Goal: Task Accomplishment & Management: Use online tool/utility

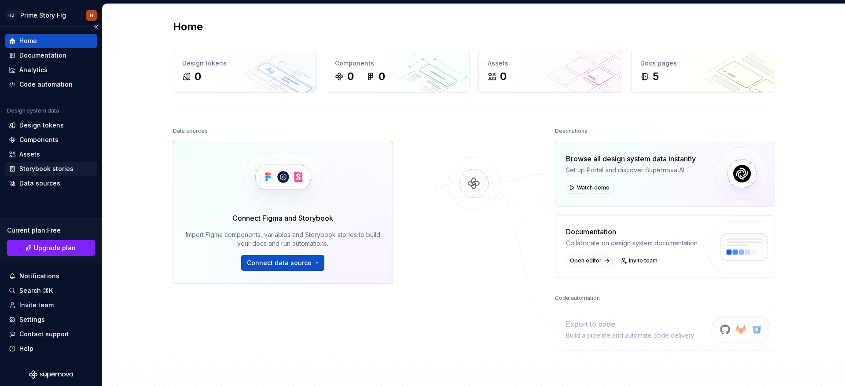
click at [40, 167] on div "Storybook stories" at bounding box center [46, 169] width 54 height 9
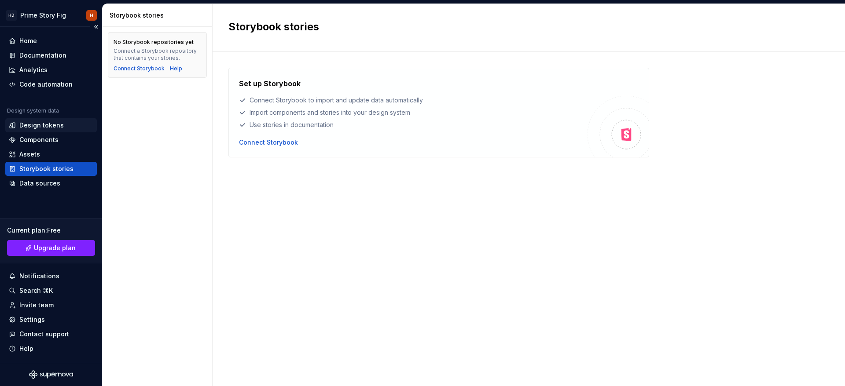
click at [42, 121] on div "Design tokens" at bounding box center [41, 125] width 44 height 9
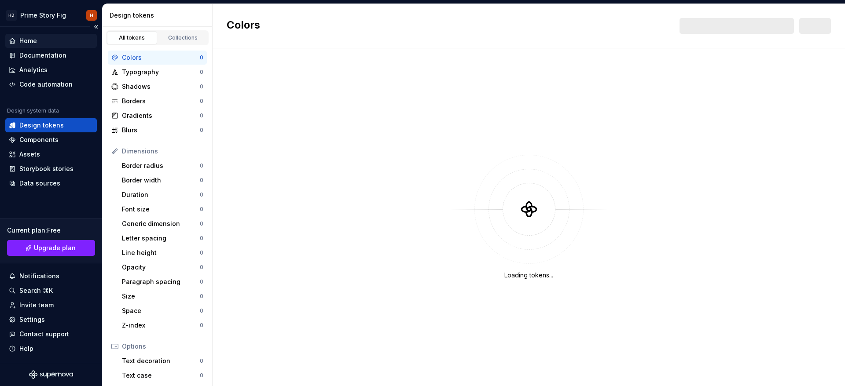
click at [37, 41] on div "Home" at bounding box center [28, 41] width 18 height 9
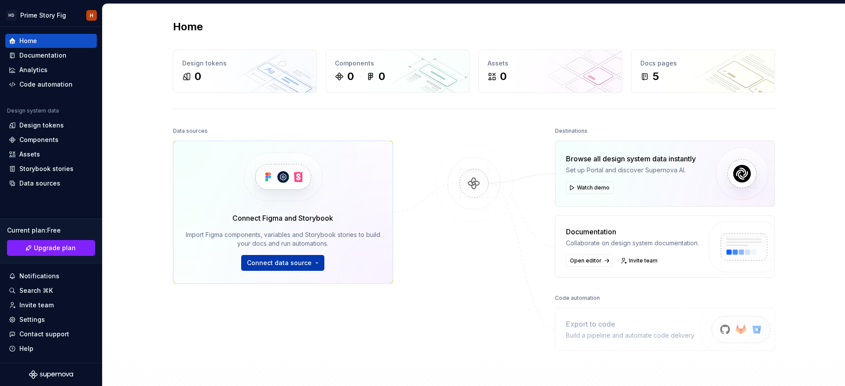
click at [296, 261] on span "Connect data source" at bounding box center [279, 263] width 65 height 9
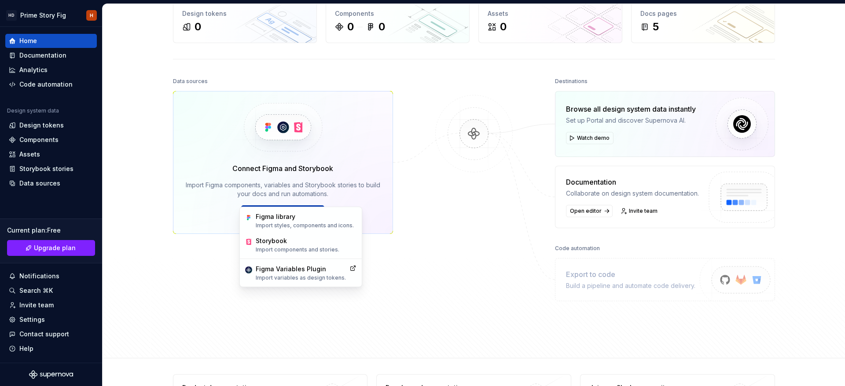
scroll to position [66, 0]
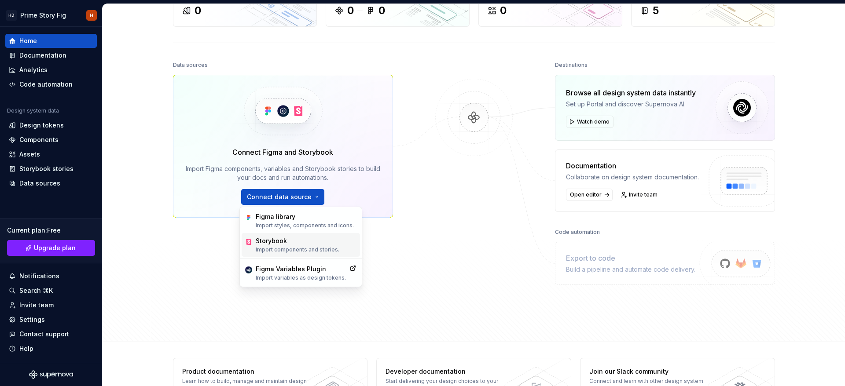
click at [293, 246] on p "Import components and stories." at bounding box center [298, 249] width 84 height 7
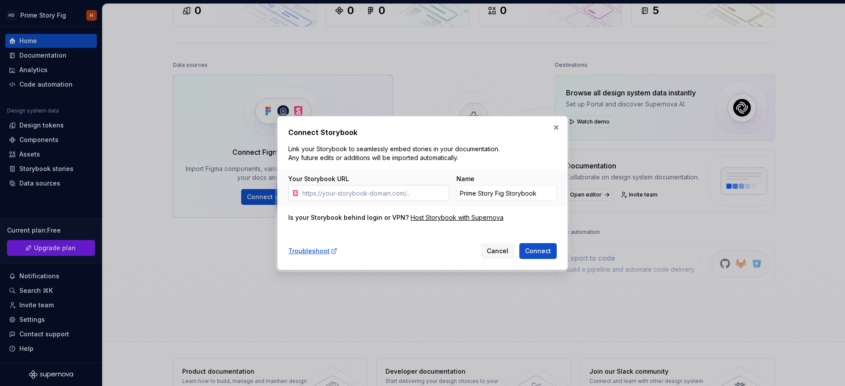
click at [361, 188] on input "Your Storybook URL" at bounding box center [374, 193] width 151 height 16
type input "https://storybook.supernova.io/design-systems/520895/alias/storybooktosupernova…"
click at [539, 254] on span "Connect" at bounding box center [538, 251] width 26 height 9
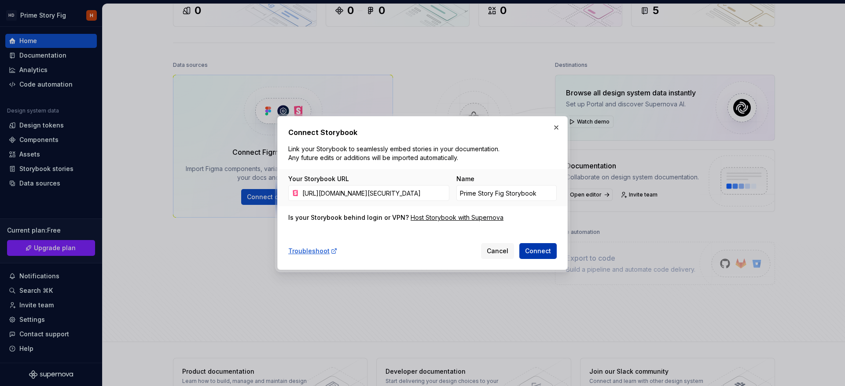
click at [539, 254] on span "Connect" at bounding box center [538, 251] width 26 height 9
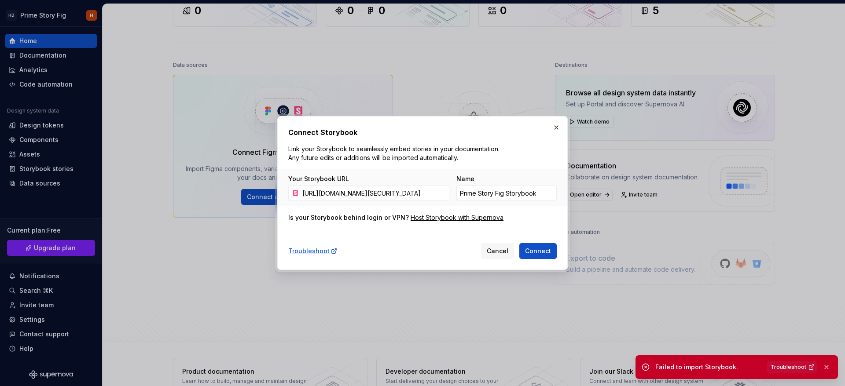
click at [499, 251] on span "Cancel" at bounding box center [498, 251] width 22 height 9
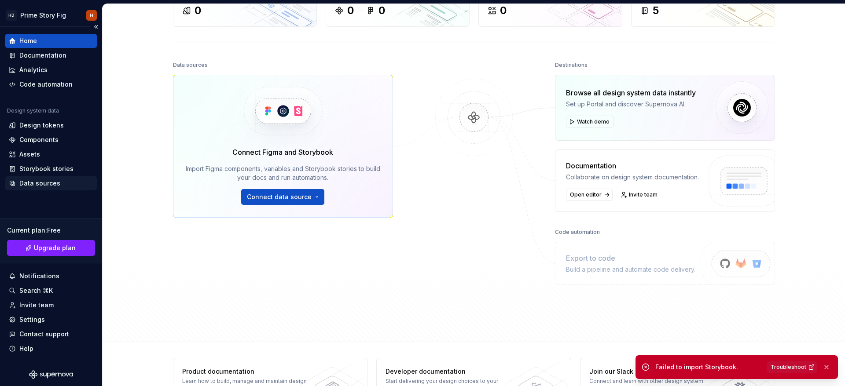
click at [61, 177] on div "Data sources" at bounding box center [51, 183] width 92 height 14
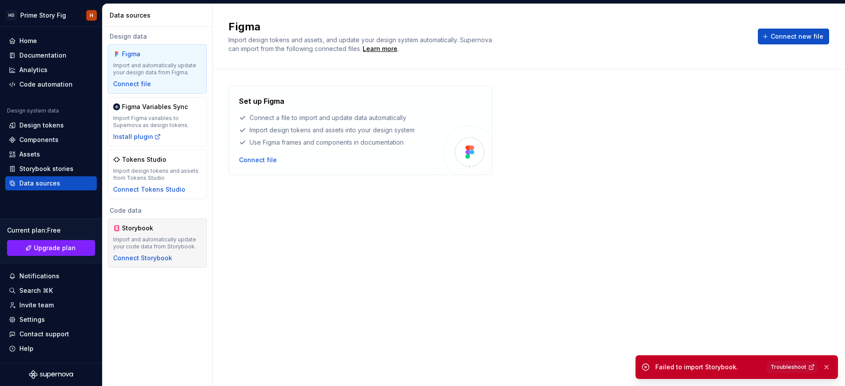
click at [151, 236] on div "Import and automatically update your code data from Storybook." at bounding box center [157, 243] width 88 height 14
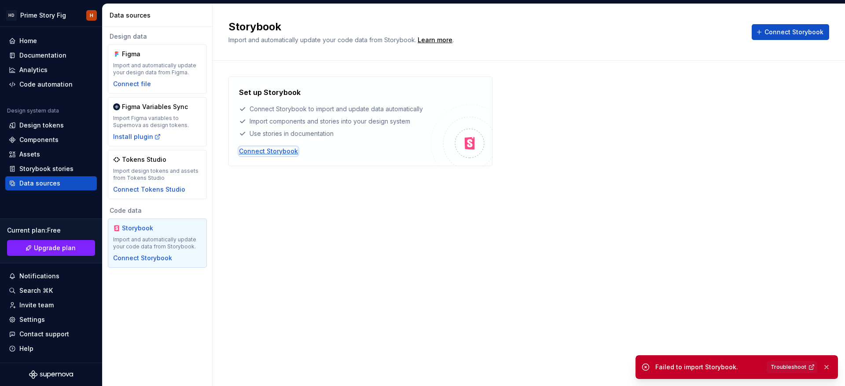
click at [256, 151] on div "Connect Storybook" at bounding box center [268, 151] width 59 height 9
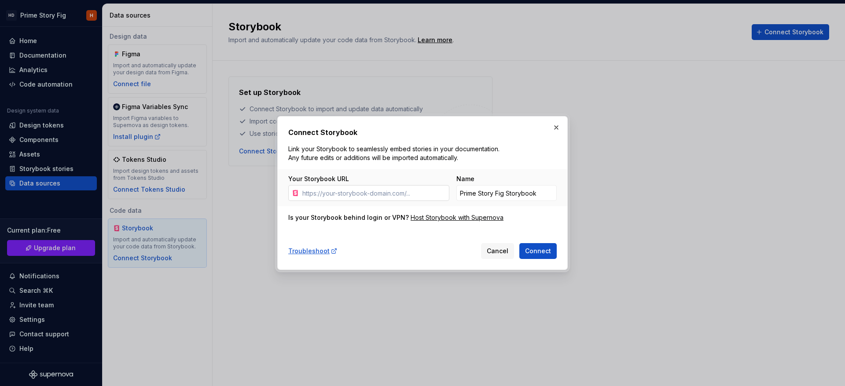
click at [370, 195] on input "Your Storybook URL" at bounding box center [374, 193] width 151 height 16
type input "https://storybook.supernova.io/design-systems/520895/alias/storybooktosupernova…"
click at [530, 257] on button "Connect" at bounding box center [537, 251] width 37 height 16
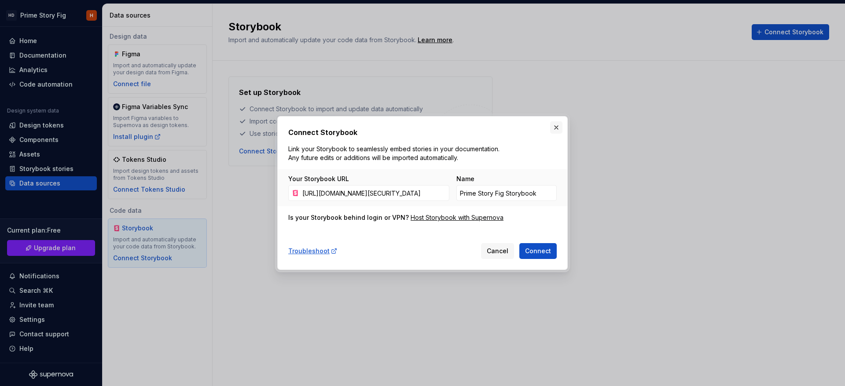
click at [554, 125] on button "button" at bounding box center [556, 127] width 12 height 12
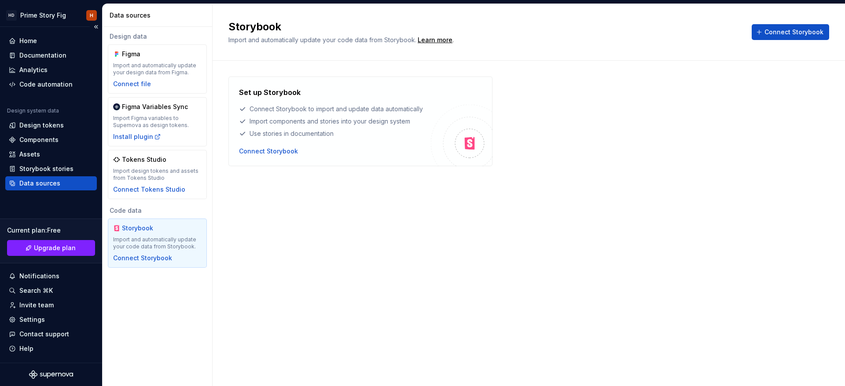
click at [58, 180] on div "Data sources" at bounding box center [39, 183] width 41 height 9
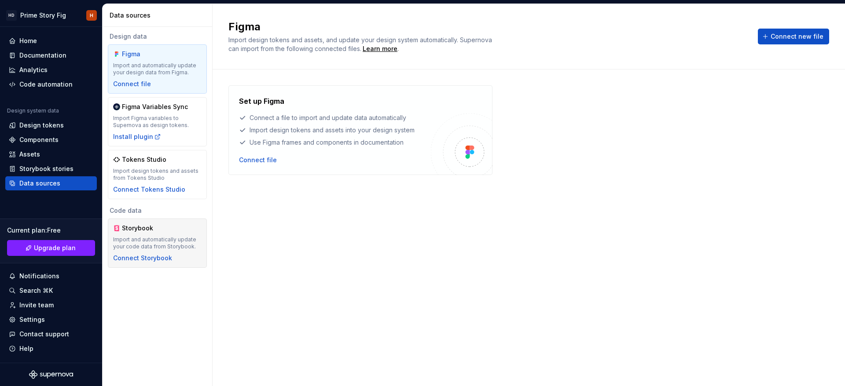
click at [177, 231] on div "Storybook" at bounding box center [157, 228] width 88 height 9
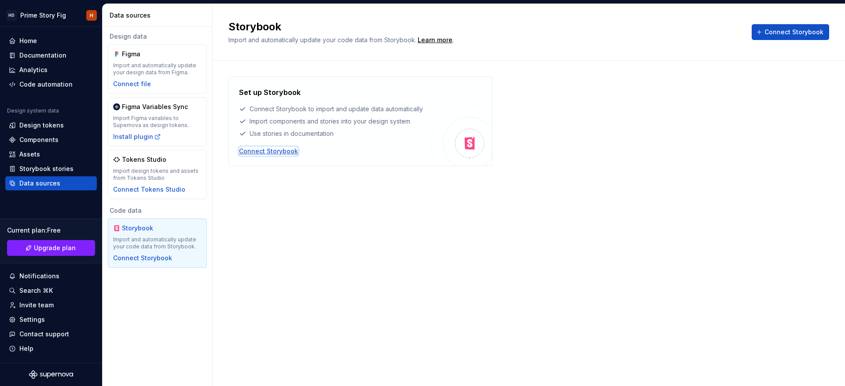
click at [282, 154] on div "Connect Storybook" at bounding box center [268, 151] width 59 height 9
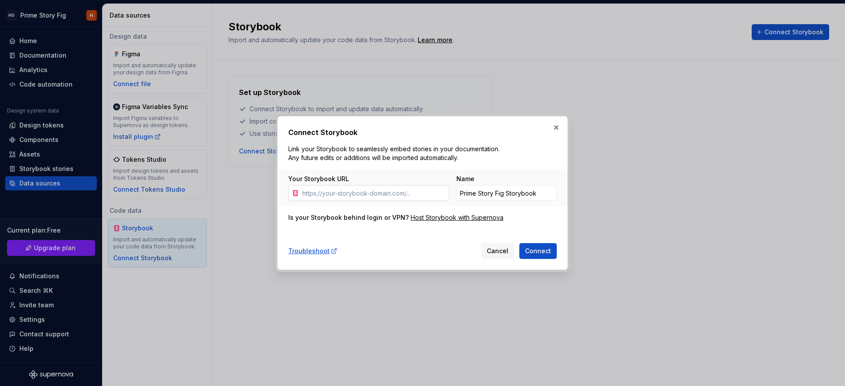
click at [397, 191] on input "Your Storybook URL" at bounding box center [374, 193] width 151 height 16
type input "[URL][DOMAIN_NAME][SECURITY_DATA]"
click at [539, 254] on span "Connect" at bounding box center [538, 251] width 26 height 9
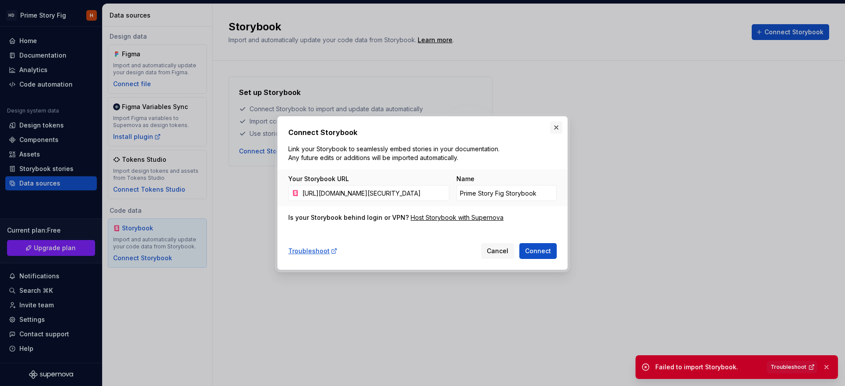
click at [560, 127] on button "button" at bounding box center [556, 127] width 12 height 12
